Goal: Navigation & Orientation: Find specific page/section

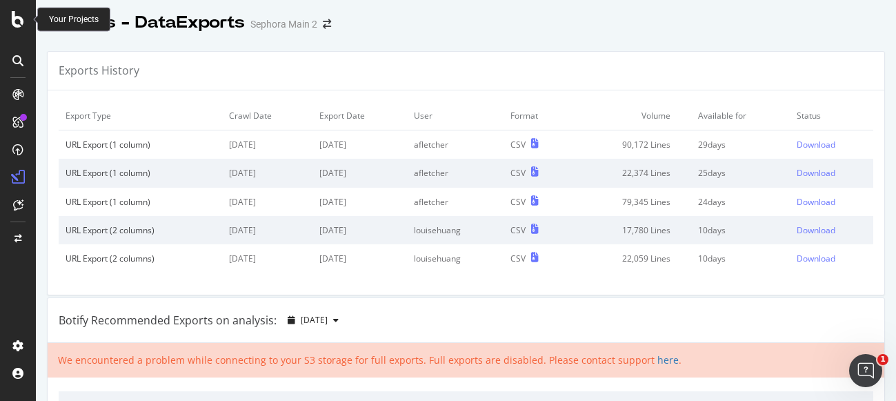
click at [21, 26] on icon at bounding box center [18, 19] width 12 height 17
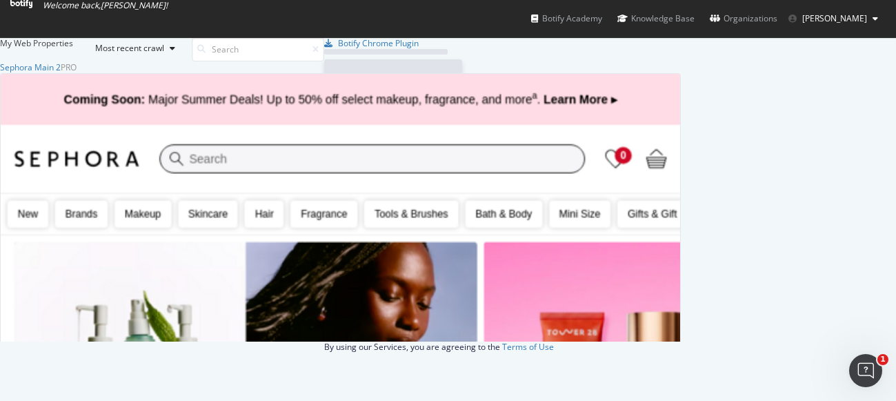
scroll to position [280, 681]
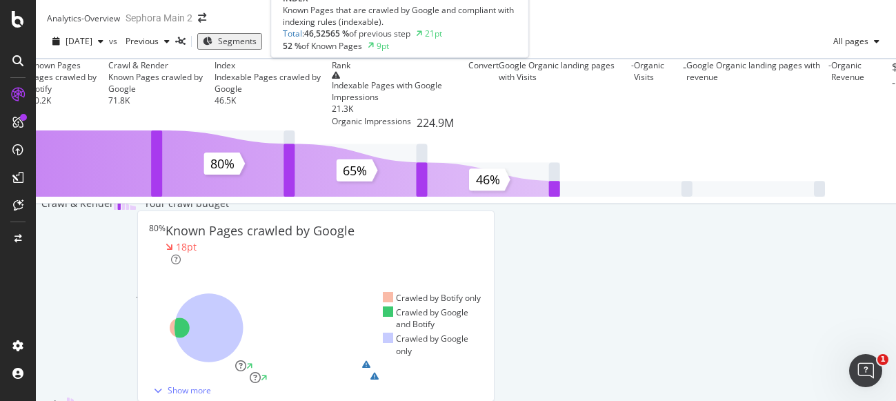
scroll to position [341, 0]
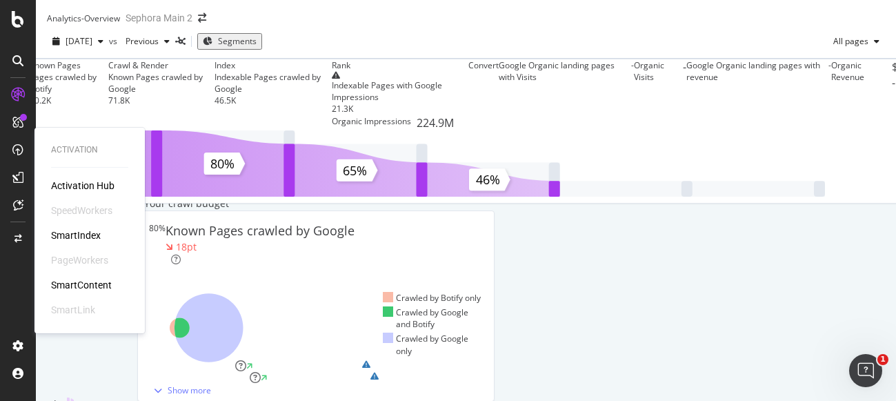
click at [66, 237] on div "SmartIndex" at bounding box center [76, 235] width 50 height 14
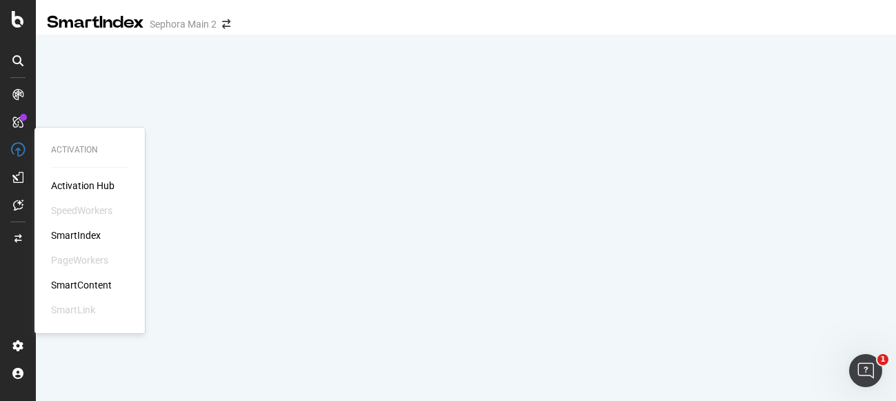
click at [83, 234] on div "SmartIndex" at bounding box center [76, 235] width 50 height 14
click at [105, 283] on div "SmartContent" at bounding box center [81, 285] width 61 height 14
